Goal: Contribute content: Add original content to the website for others to see

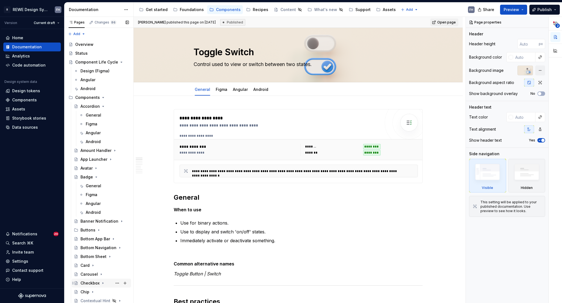
scroll to position [44, 0]
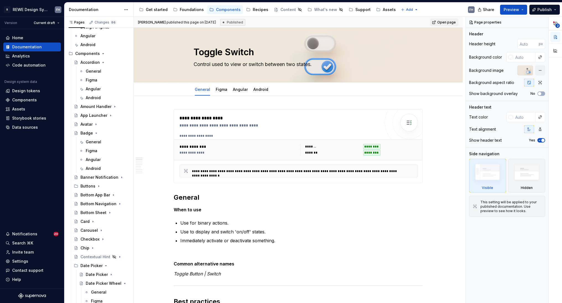
drag, startPoint x: 91, startPoint y: 275, endPoint x: 215, endPoint y: 197, distance: 146.4
click at [91, 275] on div "Date Picker" at bounding box center [97, 275] width 22 height 6
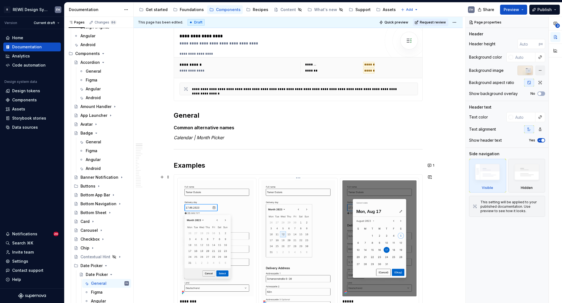
scroll to position [133, 0]
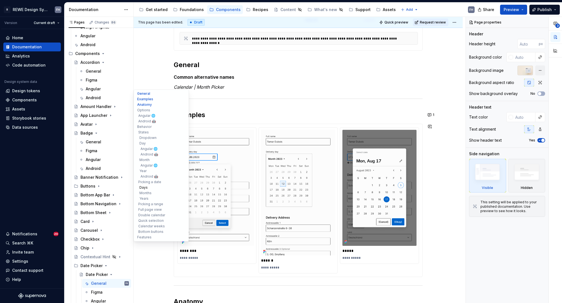
click at [146, 187] on button "Days" at bounding box center [161, 188] width 53 height 6
type textarea "*"
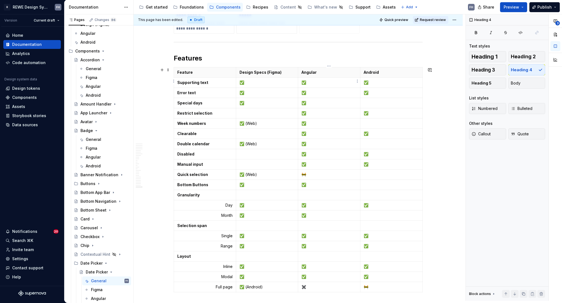
scroll to position [3699, 0]
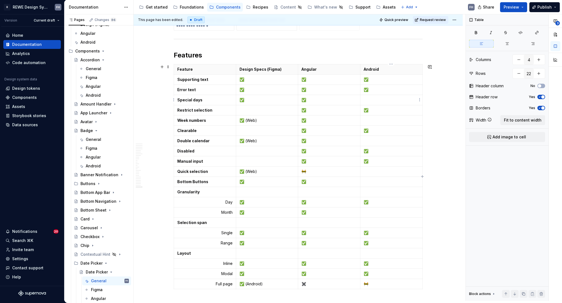
click at [369, 100] on p at bounding box center [391, 100] width 55 height 6
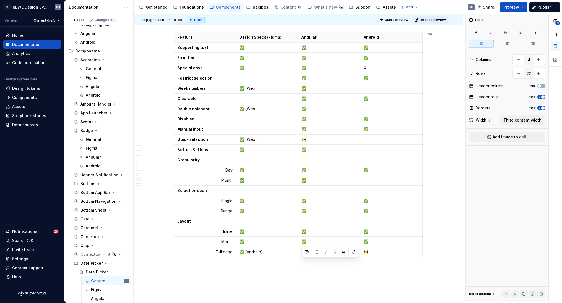
scroll to position [0, 0]
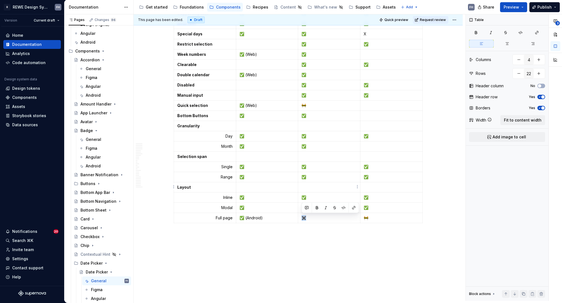
copy p "✖️"
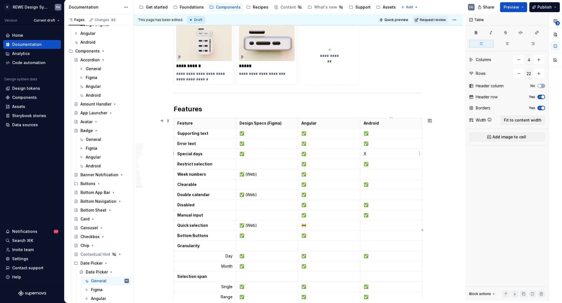
drag, startPoint x: 370, startPoint y: 150, endPoint x: 361, endPoint y: 153, distance: 8.7
click at [361, 153] on td "X" at bounding box center [391, 154] width 62 height 10
drag, startPoint x: 373, startPoint y: 154, endPoint x: 360, endPoint y: 155, distance: 13.3
click at [360, 155] on td "X" at bounding box center [391, 154] width 62 height 10
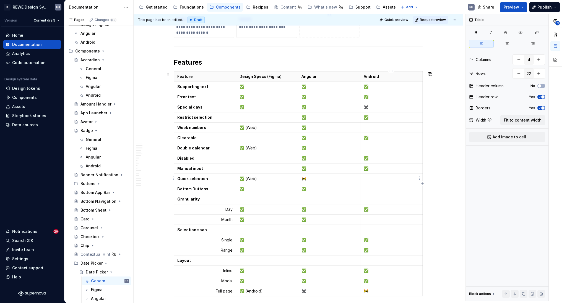
click at [375, 181] on p at bounding box center [391, 179] width 55 height 6
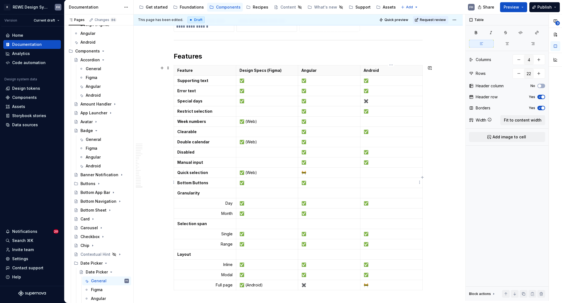
click at [368, 182] on p at bounding box center [391, 183] width 55 height 6
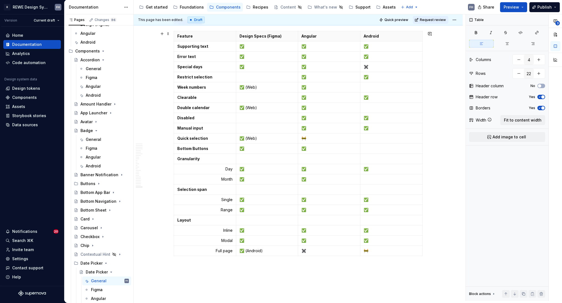
scroll to position [3721, 0]
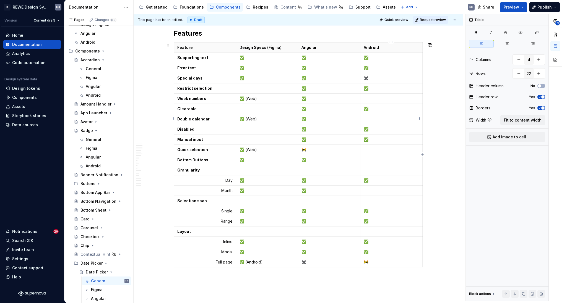
click at [368, 117] on p at bounding box center [391, 119] width 55 height 6
click at [370, 96] on p at bounding box center [391, 99] width 55 height 6
click at [372, 120] on p at bounding box center [391, 119] width 55 height 6
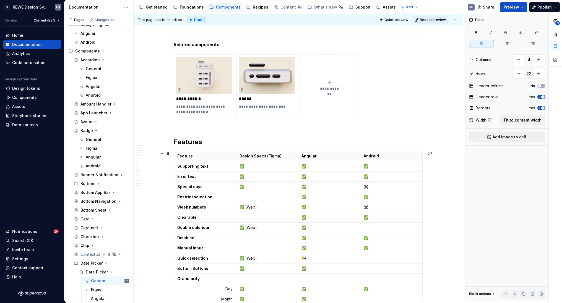
scroll to position [3551, 0]
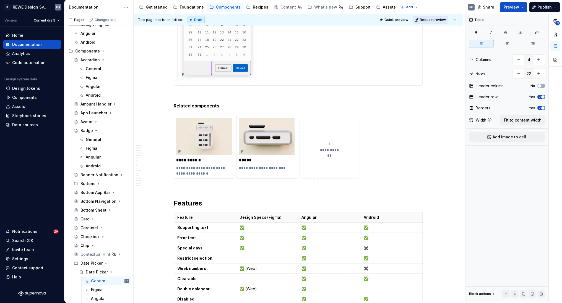
click at [430, 20] on span "Request review" at bounding box center [433, 20] width 26 height 4
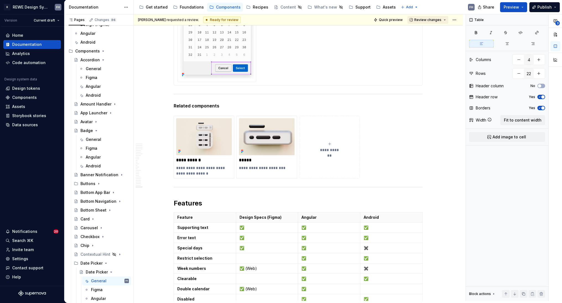
click at [435, 22] on span "Review changes" at bounding box center [427, 20] width 27 height 4
click at [435, 32] on div "Approve" at bounding box center [443, 31] width 48 height 6
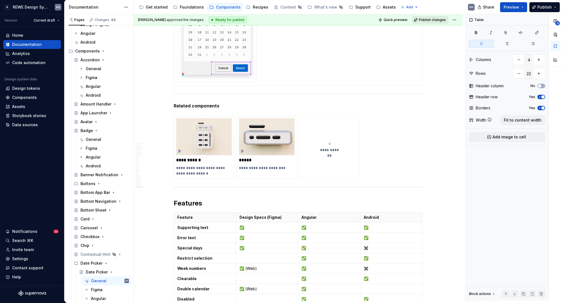
click at [442, 18] on span "Publish changes" at bounding box center [432, 20] width 27 height 4
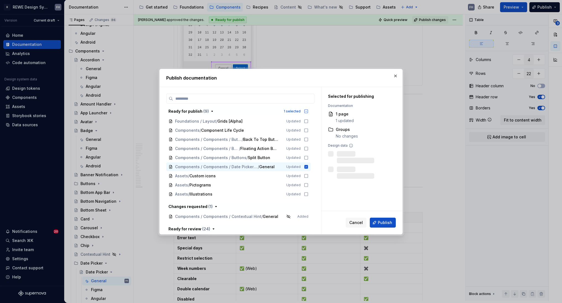
click at [384, 223] on span "Publish" at bounding box center [385, 223] width 14 height 6
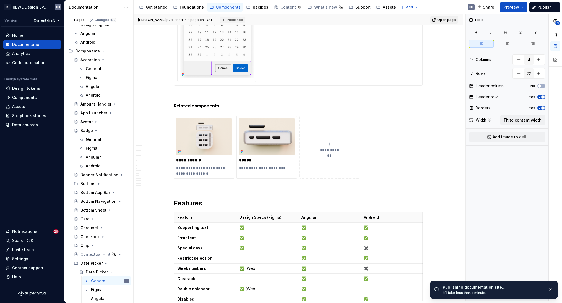
type textarea "*"
